Goal: Find specific page/section: Find specific page/section

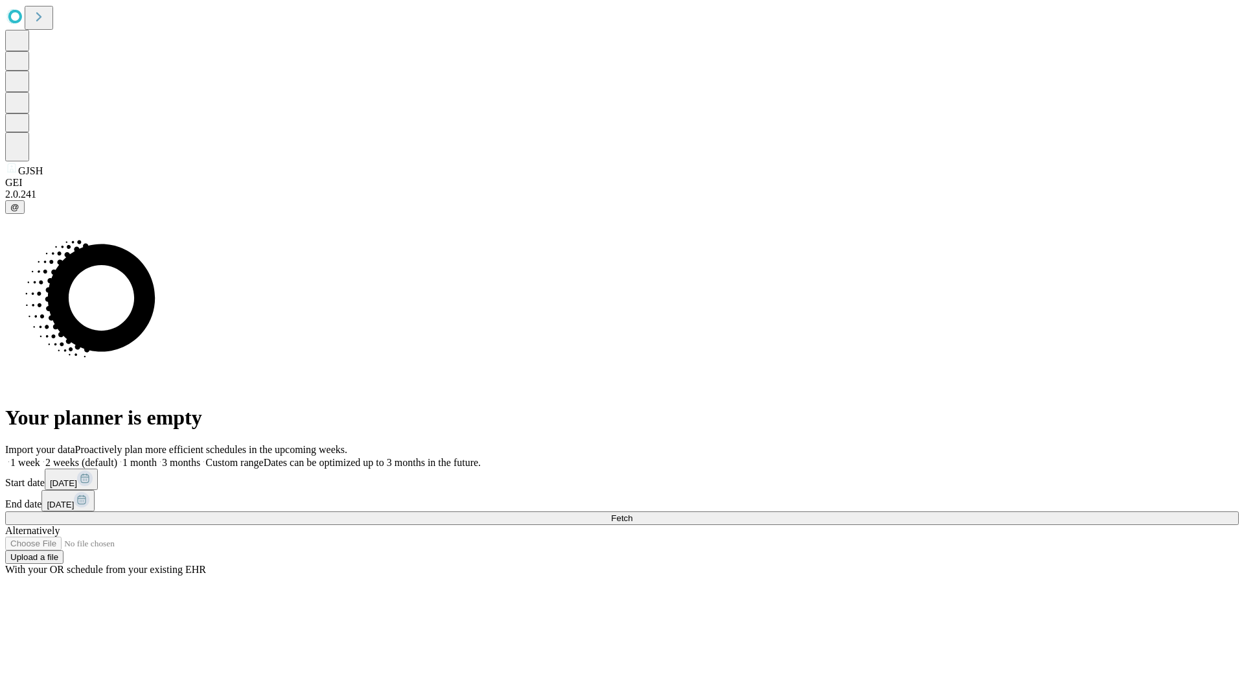
click at [632, 513] on span "Fetch" at bounding box center [621, 518] width 21 height 10
